Goal: Task Accomplishment & Management: Manage account settings

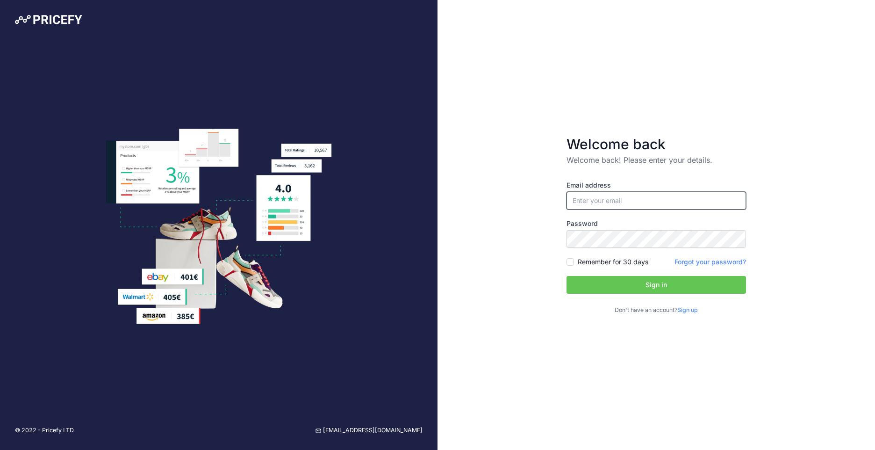
click at [639, 196] on input "email" at bounding box center [656, 201] width 179 height 18
type input "[EMAIL_ADDRESS][DOMAIN_NAME]"
click at [631, 281] on button "Sign in" at bounding box center [656, 285] width 179 height 18
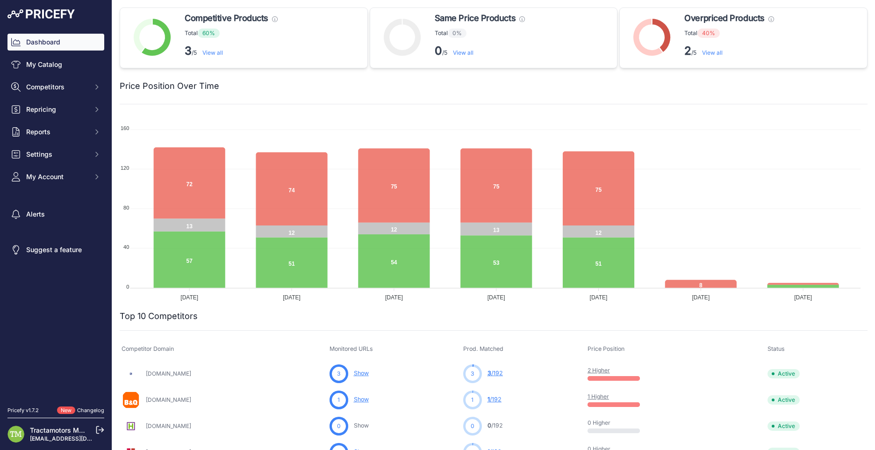
click at [708, 54] on link "View all" at bounding box center [712, 52] width 21 height 7
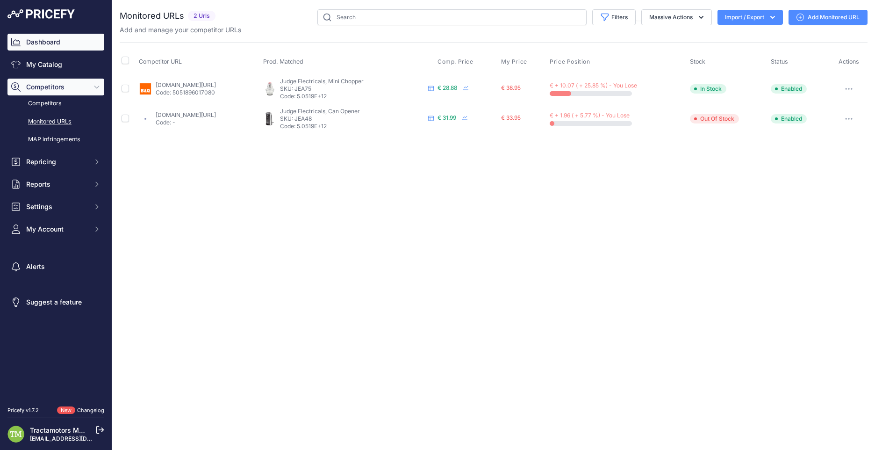
click at [55, 45] on link "Dashboard" at bounding box center [55, 42] width 97 height 17
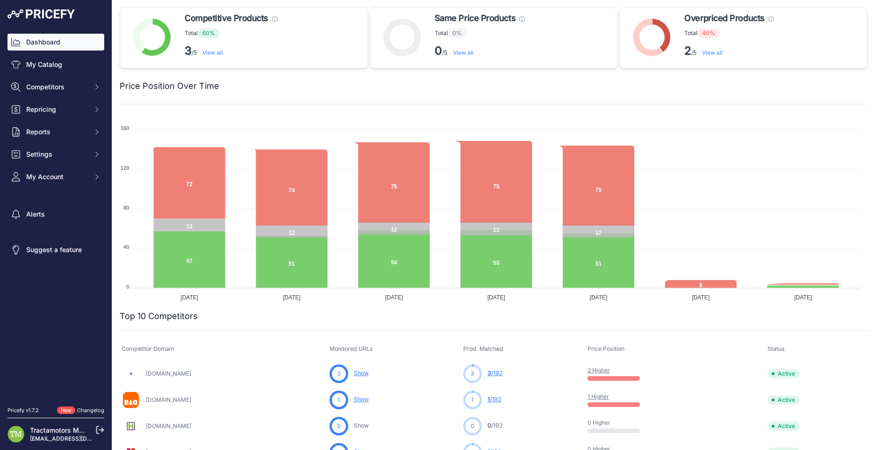
click at [48, 65] on link "My Catalog" at bounding box center [55, 64] width 97 height 17
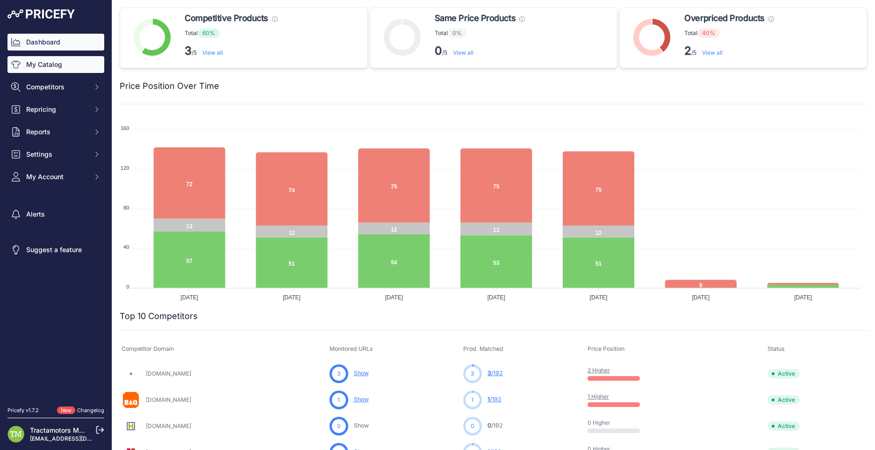
click at [60, 67] on link "My Catalog" at bounding box center [55, 64] width 97 height 17
click at [52, 63] on link "My Catalog" at bounding box center [55, 64] width 97 height 17
